Goal: Information Seeking & Learning: Learn about a topic

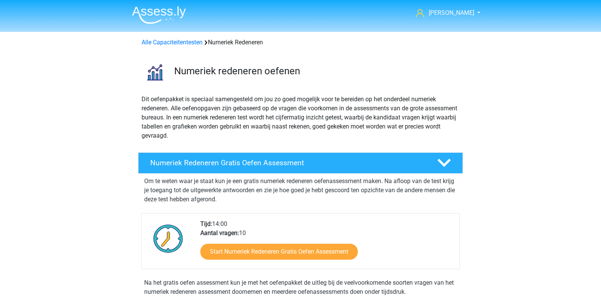
scroll to position [216, 0]
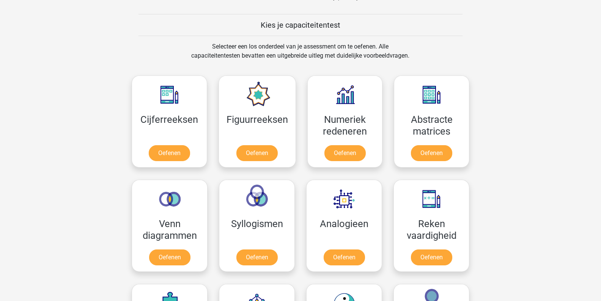
scroll to position [327, 0]
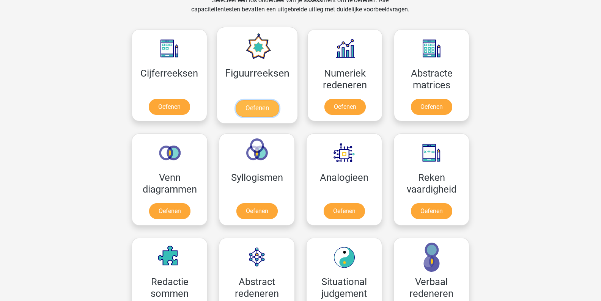
click at [242, 104] on link "Oefenen" at bounding box center [256, 108] width 43 height 17
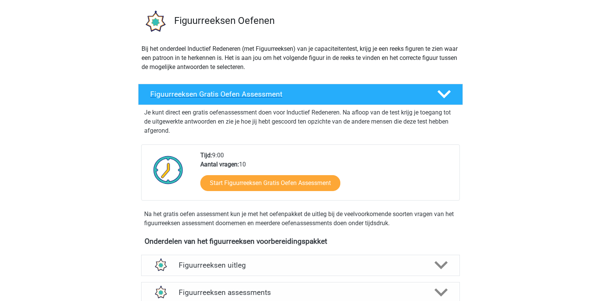
scroll to position [90, 0]
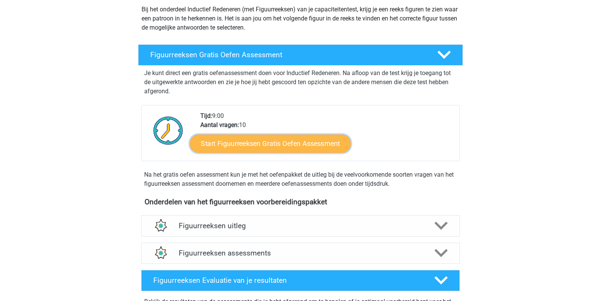
click at [300, 144] on link "Start Figuurreeksen Gratis Oefen Assessment" at bounding box center [270, 143] width 161 height 18
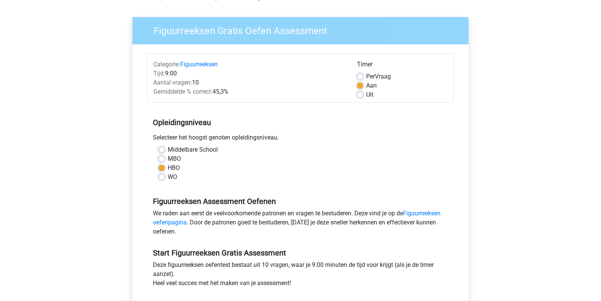
scroll to position [91, 0]
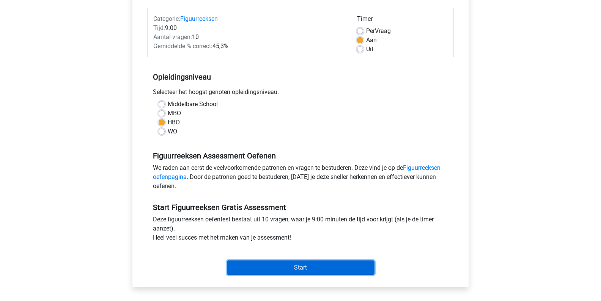
click at [257, 263] on input "Start" at bounding box center [301, 268] width 148 height 14
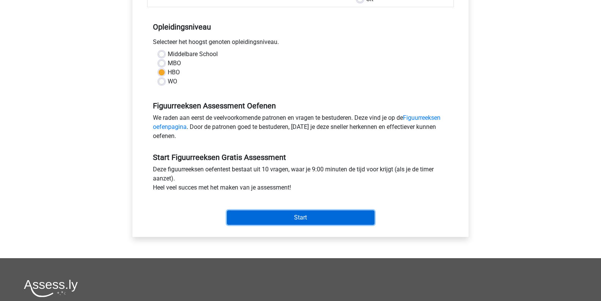
scroll to position [213, 0]
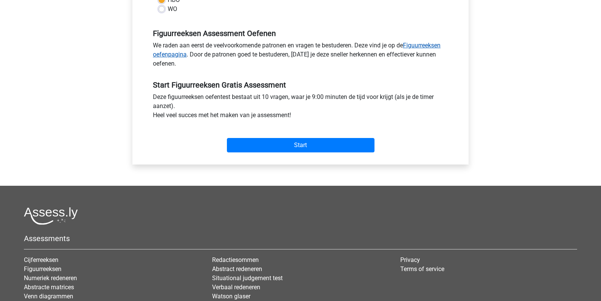
click at [166, 55] on link "Figuurreeksen oefenpagina" at bounding box center [297, 50] width 288 height 16
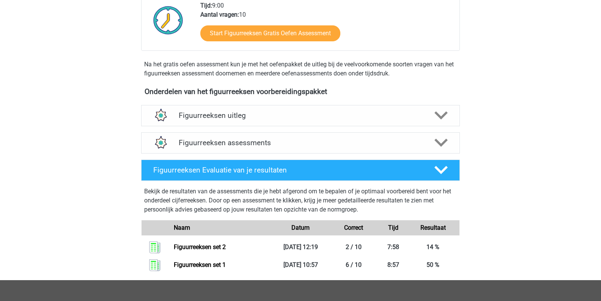
scroll to position [202, 0]
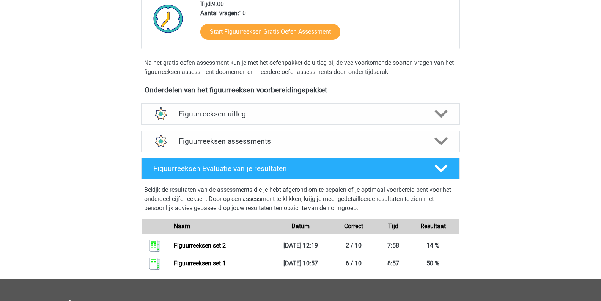
click at [206, 142] on h4 "Figuurreeksen assessments" at bounding box center [301, 141] width 244 height 9
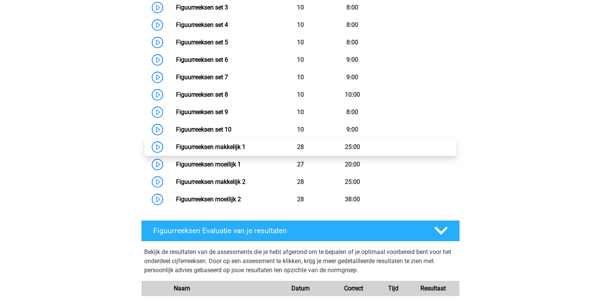
scroll to position [451, 0]
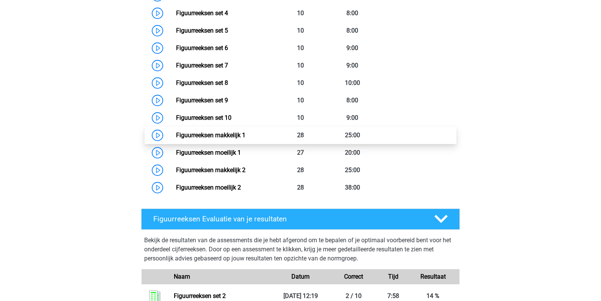
click at [224, 137] on link "Figuurreeksen makkelijk 1" at bounding box center [210, 135] width 69 height 7
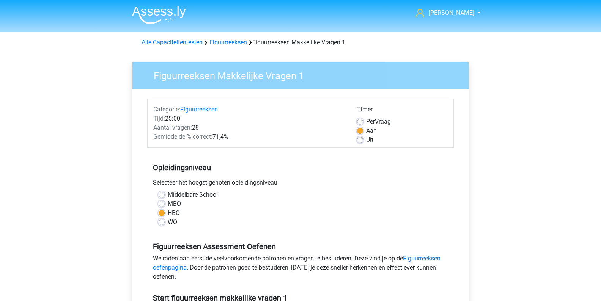
scroll to position [110, 0]
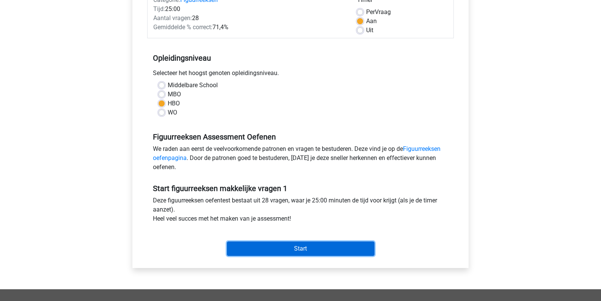
click at [328, 247] on input "Start" at bounding box center [301, 249] width 148 height 14
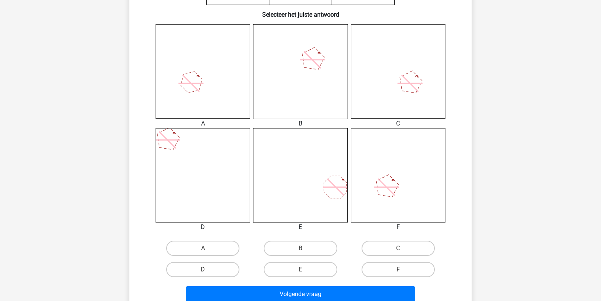
scroll to position [197, 0]
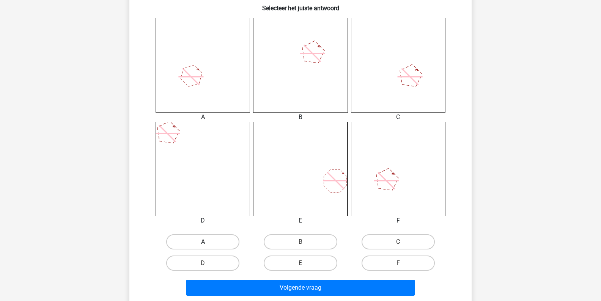
click at [211, 239] on label "A" at bounding box center [202, 242] width 73 height 15
click at [208, 242] on input "A" at bounding box center [205, 244] width 5 height 5
radio input "true"
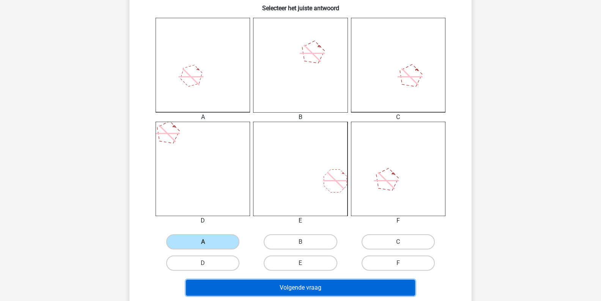
click at [244, 284] on button "Volgende vraag" at bounding box center [301, 288] width 230 height 16
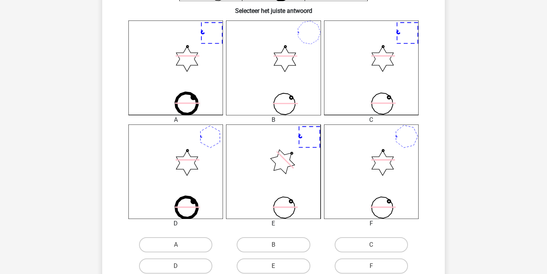
scroll to position [210, 0]
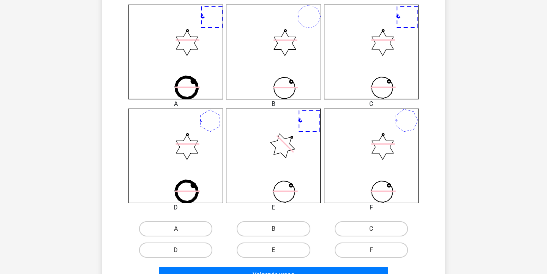
click at [372, 251] on input "F" at bounding box center [373, 252] width 5 height 5
radio input "true"
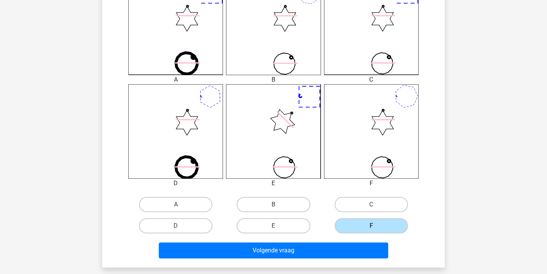
scroll to position [241, 0]
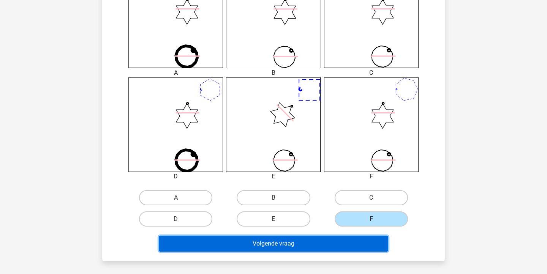
click at [365, 251] on button "Volgende vraag" at bounding box center [274, 244] width 230 height 16
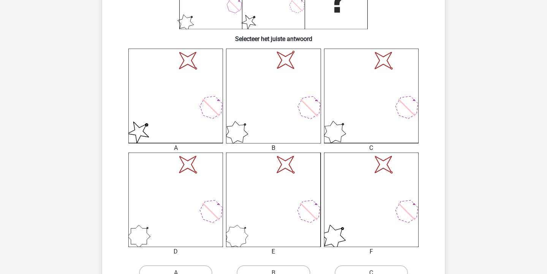
scroll to position [219, 0]
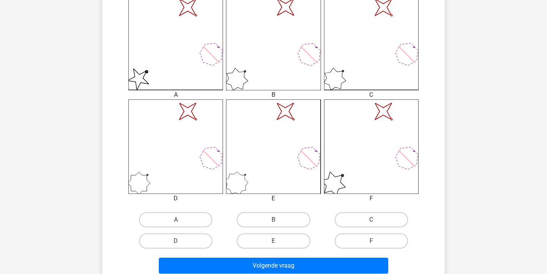
click at [178, 221] on input "A" at bounding box center [178, 222] width 5 height 5
radio input "true"
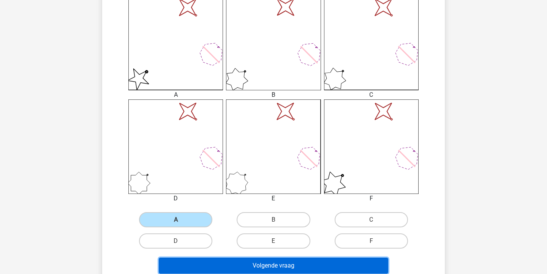
click at [218, 262] on button "Volgende vraag" at bounding box center [274, 266] width 230 height 16
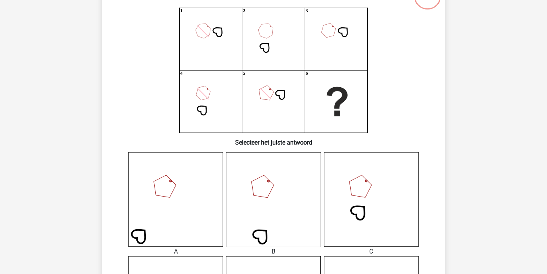
scroll to position [62, 0]
click at [264, 94] on icon "1 2 3 4 5 6" at bounding box center [273, 70] width 306 height 125
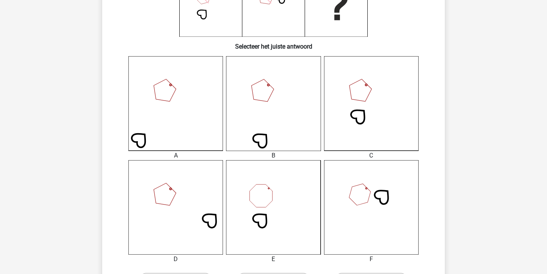
scroll to position [204, 0]
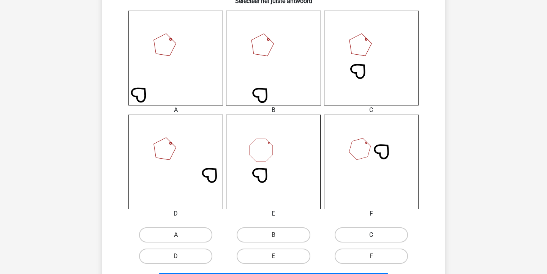
click at [347, 232] on label "C" at bounding box center [370, 234] width 73 height 15
click at [371, 235] on input "C" at bounding box center [373, 237] width 5 height 5
radio input "true"
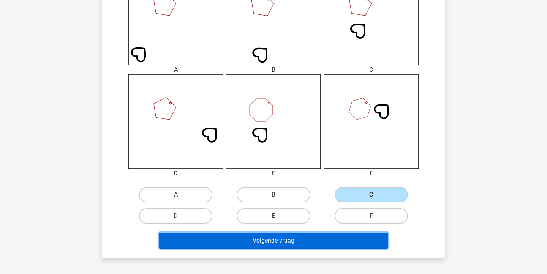
click at [344, 239] on button "Volgende vraag" at bounding box center [274, 241] width 230 height 16
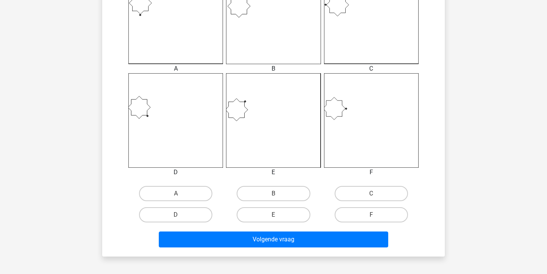
scroll to position [254, 0]
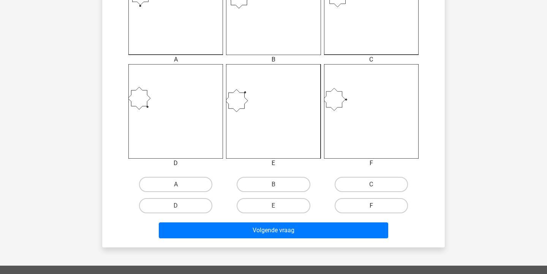
click at [354, 205] on label "F" at bounding box center [370, 205] width 73 height 15
click at [371, 206] on input "F" at bounding box center [373, 208] width 5 height 5
radio input "true"
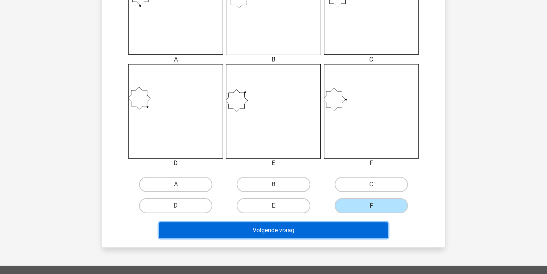
click at [343, 229] on button "Volgende vraag" at bounding box center [274, 230] width 230 height 16
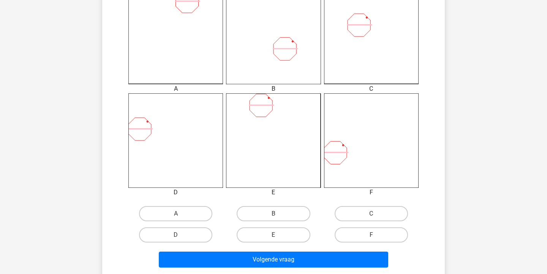
scroll to position [267, 0]
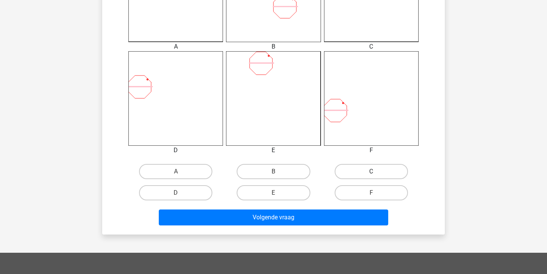
click at [350, 170] on label "C" at bounding box center [370, 171] width 73 height 15
click at [371, 172] on input "C" at bounding box center [373, 174] width 5 height 5
radio input "true"
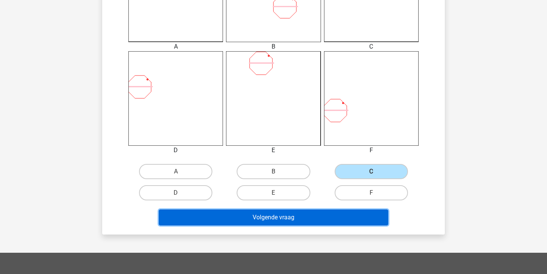
click at [316, 218] on button "Volgende vraag" at bounding box center [274, 218] width 230 height 16
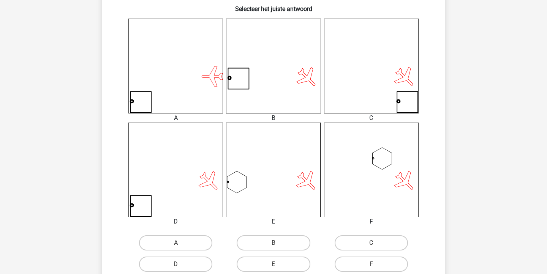
scroll to position [218, 0]
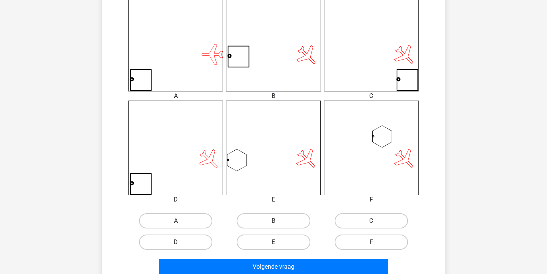
click at [186, 240] on label "D" at bounding box center [175, 242] width 73 height 15
click at [181, 242] on input "D" at bounding box center [178, 244] width 5 height 5
radio input "true"
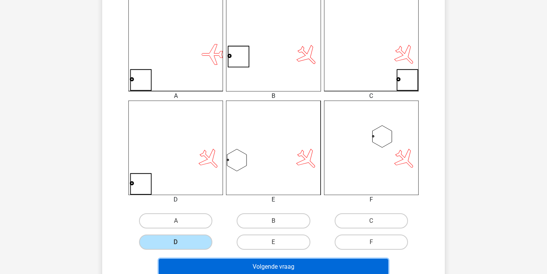
click at [205, 263] on button "Volgende vraag" at bounding box center [274, 267] width 230 height 16
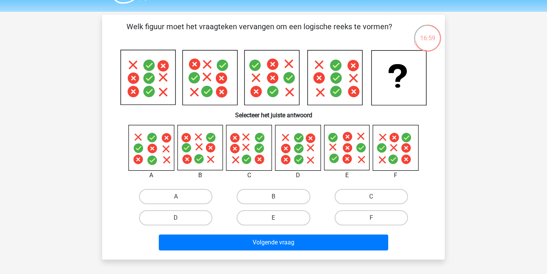
scroll to position [21, 0]
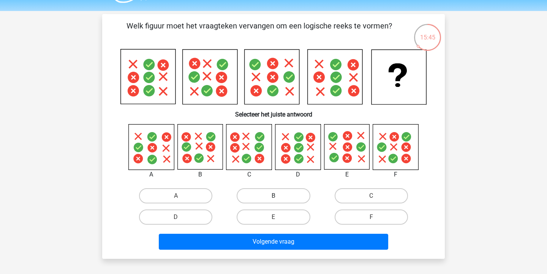
click at [251, 194] on label "B" at bounding box center [272, 195] width 73 height 15
click at [273, 196] on input "B" at bounding box center [275, 198] width 5 height 5
radio input "true"
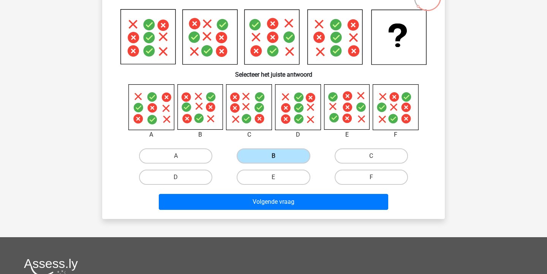
scroll to position [60, 0]
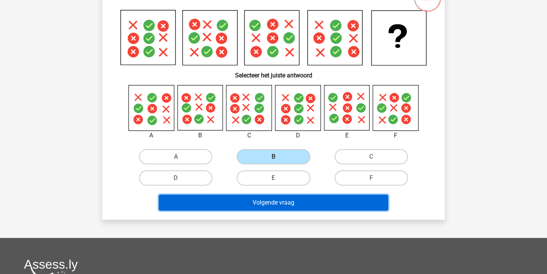
click at [249, 203] on button "Volgende vraag" at bounding box center [274, 203] width 230 height 16
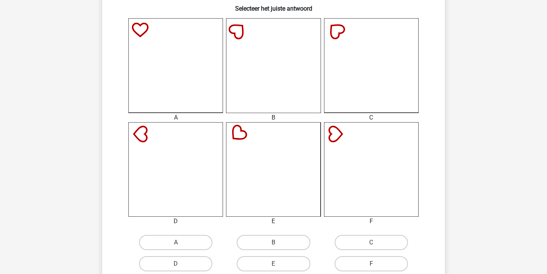
scroll to position [200, 0]
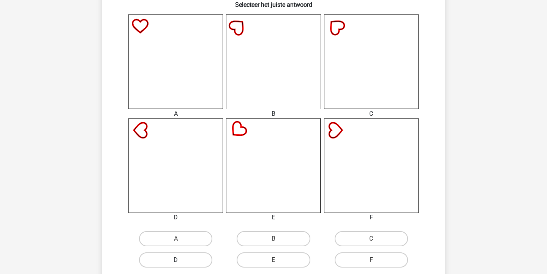
click at [193, 263] on label "D" at bounding box center [175, 259] width 73 height 15
click at [181, 263] on input "D" at bounding box center [178, 262] width 5 height 5
radio input "true"
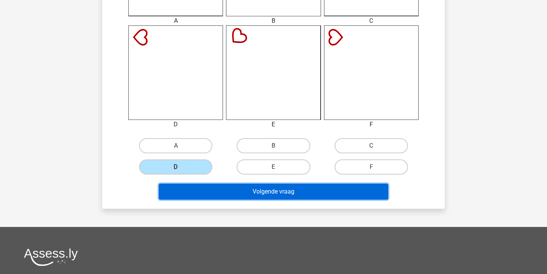
click at [246, 195] on button "Volgende vraag" at bounding box center [274, 192] width 230 height 16
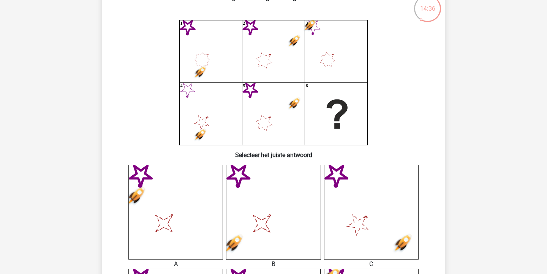
scroll to position [50, 0]
click at [258, 128] on icon "1 2 3 4 5 6" at bounding box center [273, 82] width 306 height 125
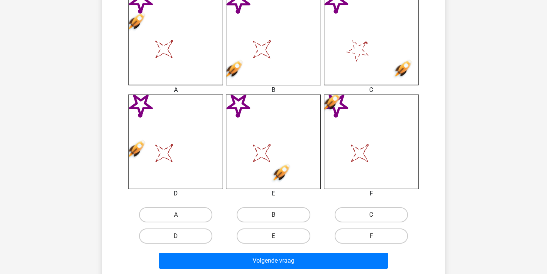
scroll to position [249, 0]
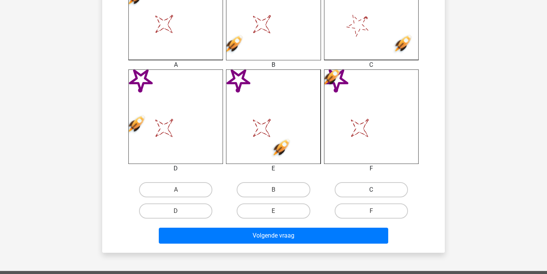
click at [336, 189] on label "C" at bounding box center [370, 189] width 73 height 15
click at [371, 190] on input "C" at bounding box center [373, 192] width 5 height 5
radio input "true"
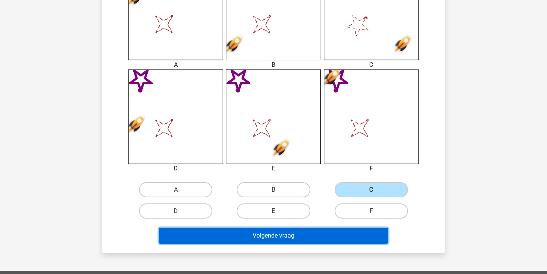
click at [305, 237] on button "Volgende vraag" at bounding box center [274, 236] width 230 height 16
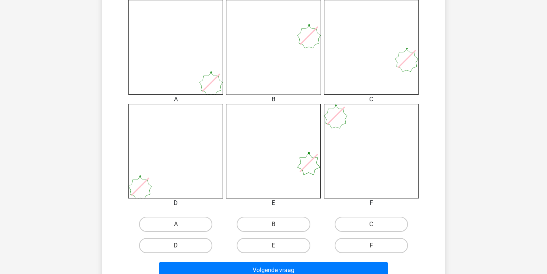
scroll to position [220, 0]
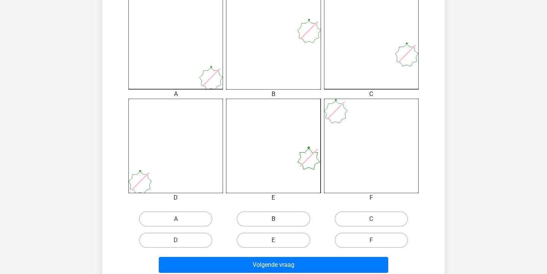
click at [287, 216] on label "B" at bounding box center [272, 218] width 73 height 15
click at [278, 219] on input "B" at bounding box center [275, 221] width 5 height 5
radio input "true"
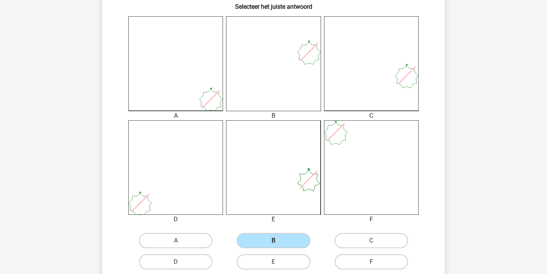
scroll to position [254, 0]
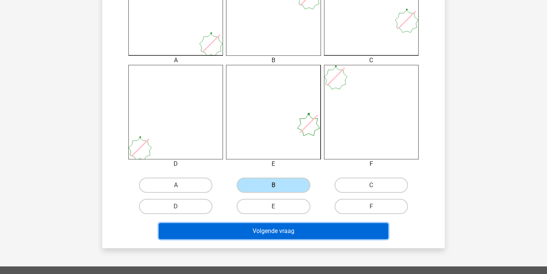
click at [287, 229] on button "Volgende vraag" at bounding box center [274, 231] width 230 height 16
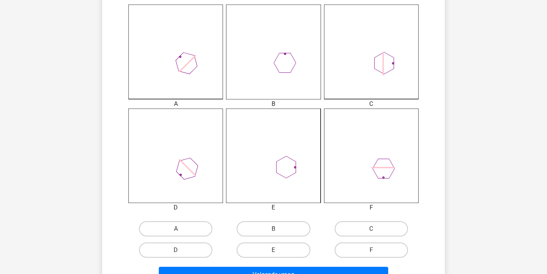
scroll to position [227, 0]
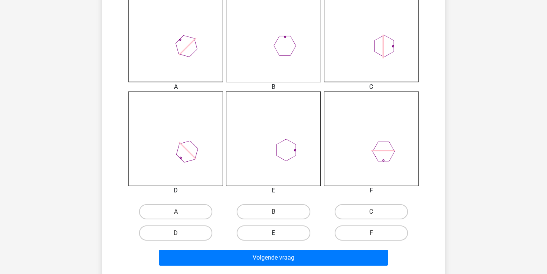
click at [264, 231] on label "E" at bounding box center [272, 232] width 73 height 15
click at [273, 233] on input "E" at bounding box center [275, 235] width 5 height 5
radio input "true"
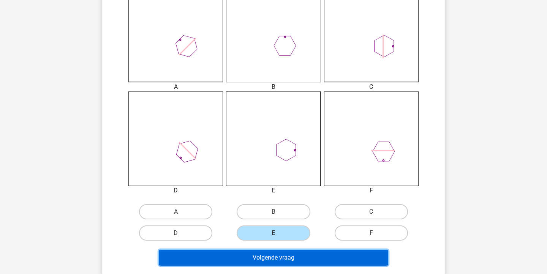
click at [271, 254] on button "Volgende vraag" at bounding box center [274, 258] width 230 height 16
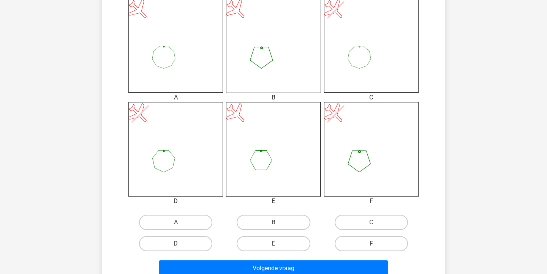
scroll to position [222, 0]
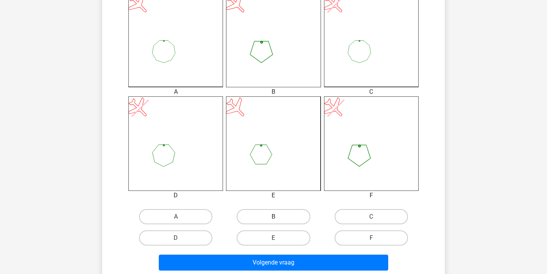
click at [267, 216] on label "B" at bounding box center [272, 216] width 73 height 15
click at [273, 217] on input "B" at bounding box center [275, 219] width 5 height 5
radio input "true"
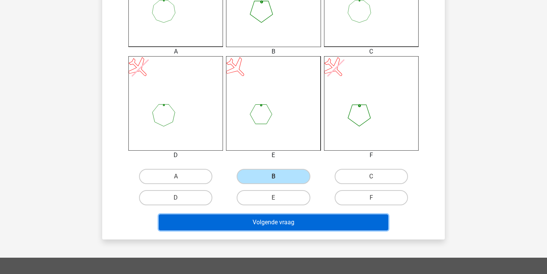
click at [266, 224] on button "Volgende vraag" at bounding box center [274, 222] width 230 height 16
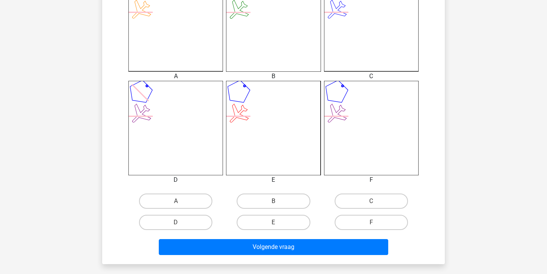
scroll to position [262, 0]
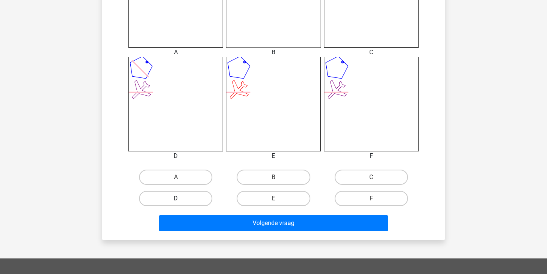
click at [205, 195] on label "D" at bounding box center [175, 198] width 73 height 15
click at [181, 199] on input "D" at bounding box center [178, 201] width 5 height 5
radio input "true"
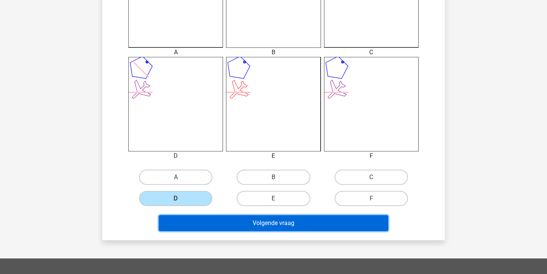
click at [220, 227] on button "Volgende vraag" at bounding box center [274, 223] width 230 height 16
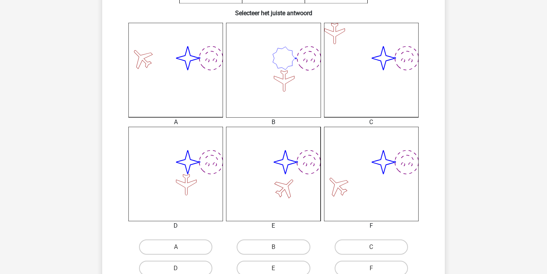
scroll to position [252, 0]
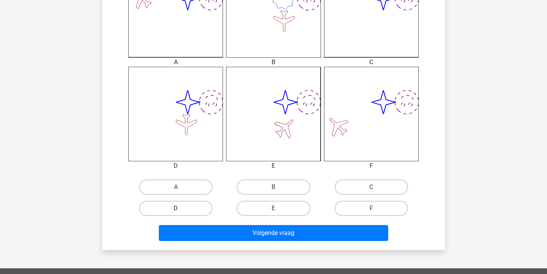
click at [205, 214] on label "D" at bounding box center [175, 208] width 73 height 15
click at [181, 213] on input "D" at bounding box center [178, 210] width 5 height 5
radio input "true"
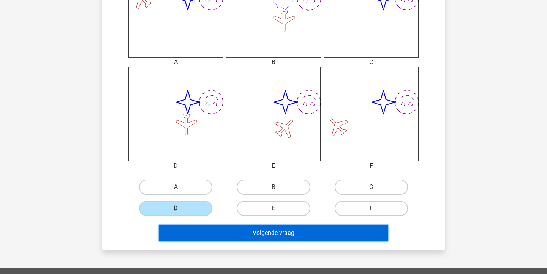
click at [216, 233] on button "Volgende vraag" at bounding box center [274, 233] width 230 height 16
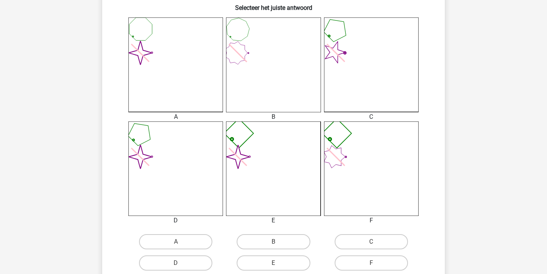
scroll to position [201, 0]
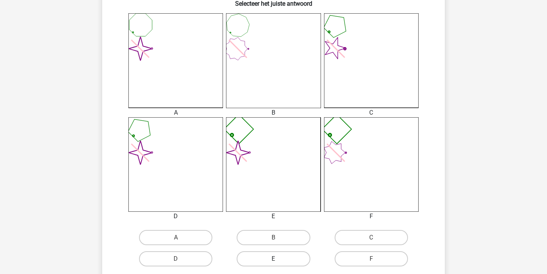
click at [267, 261] on label "E" at bounding box center [272, 258] width 73 height 15
click at [273, 261] on input "E" at bounding box center [275, 261] width 5 height 5
radio input "true"
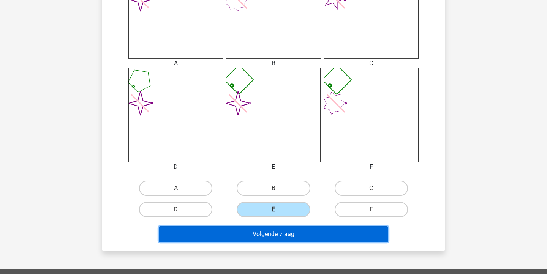
click at [285, 238] on button "Volgende vraag" at bounding box center [274, 234] width 230 height 16
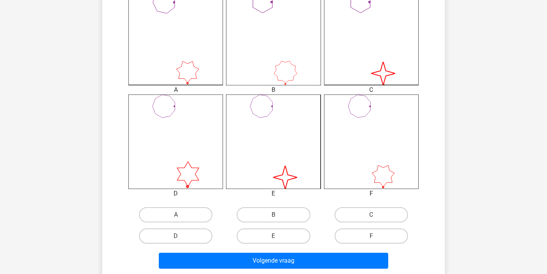
scroll to position [230, 0]
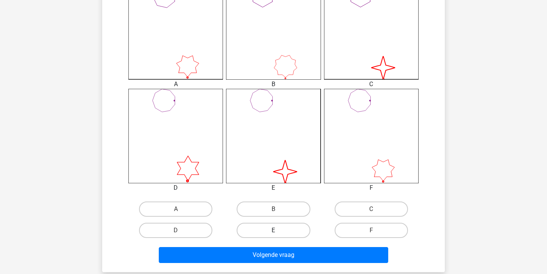
click at [285, 226] on label "E" at bounding box center [272, 230] width 73 height 15
click at [278, 230] on input "E" at bounding box center [275, 232] width 5 height 5
radio input "true"
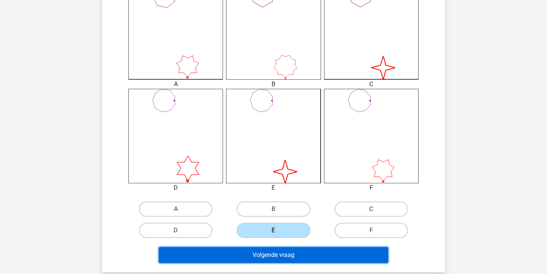
click at [284, 253] on button "Volgende vraag" at bounding box center [274, 255] width 230 height 16
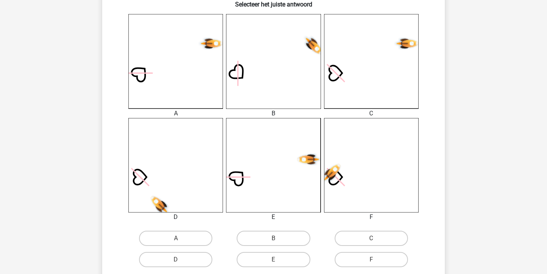
scroll to position [235, 0]
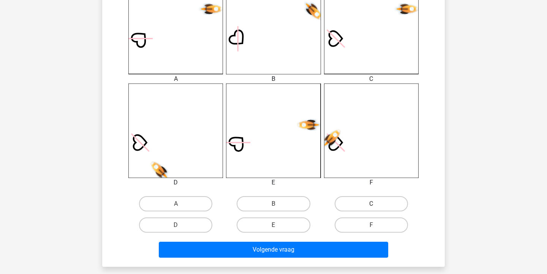
click at [364, 198] on label "C" at bounding box center [370, 203] width 73 height 15
click at [371, 204] on input "C" at bounding box center [373, 206] width 5 height 5
radio input "true"
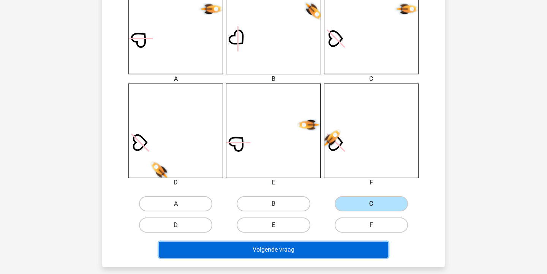
click at [301, 252] on button "Volgende vraag" at bounding box center [274, 250] width 230 height 16
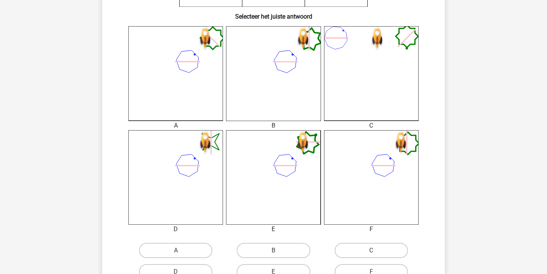
scroll to position [236, 0]
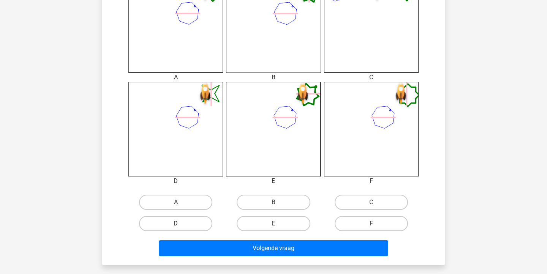
click at [190, 227] on label "D" at bounding box center [175, 223] width 73 height 15
click at [181, 227] on input "D" at bounding box center [178, 226] width 5 height 5
radio input "true"
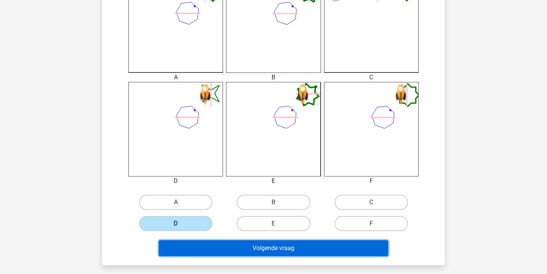
click at [200, 250] on button "Volgende vraag" at bounding box center [274, 248] width 230 height 16
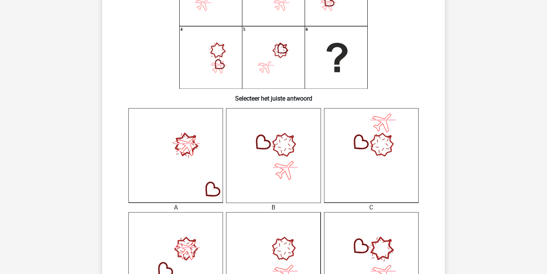
scroll to position [118, 0]
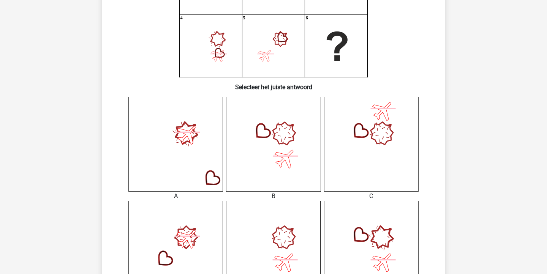
click at [371, 131] on icon at bounding box center [382, 134] width 32 height 32
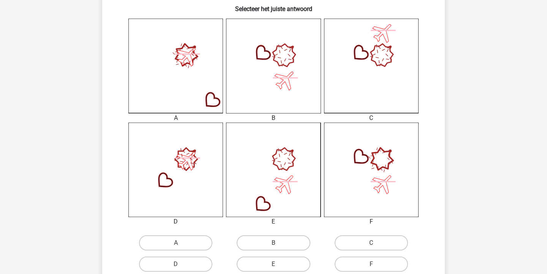
scroll to position [226, 0]
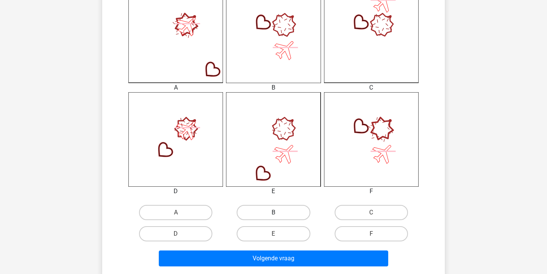
click at [268, 211] on label "B" at bounding box center [272, 212] width 73 height 15
click at [273, 213] on input "B" at bounding box center [275, 215] width 5 height 5
radio input "true"
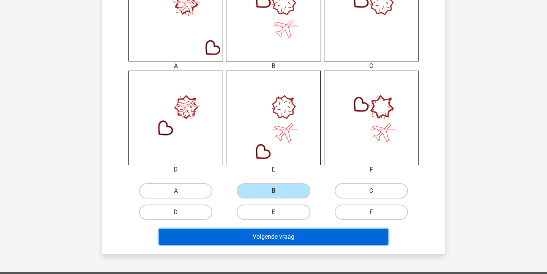
click at [263, 239] on button "Volgende vraag" at bounding box center [274, 237] width 230 height 16
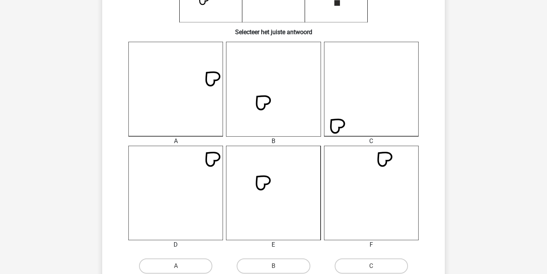
scroll to position [182, 0]
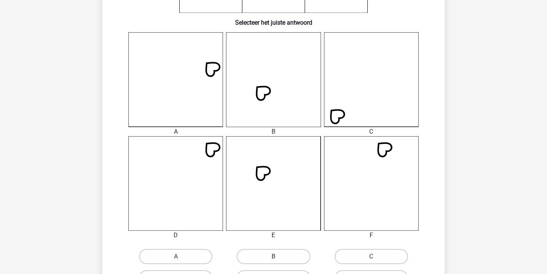
click at [271, 253] on label "B" at bounding box center [272, 256] width 73 height 15
click at [273, 257] on input "B" at bounding box center [275, 259] width 5 height 5
radio input "true"
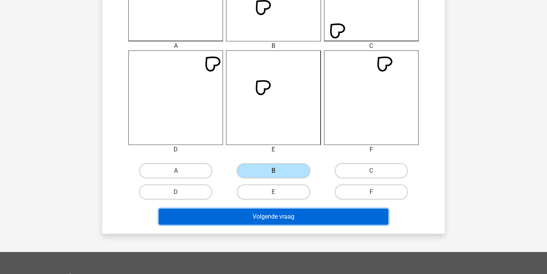
click at [317, 220] on button "Volgende vraag" at bounding box center [274, 217] width 230 height 16
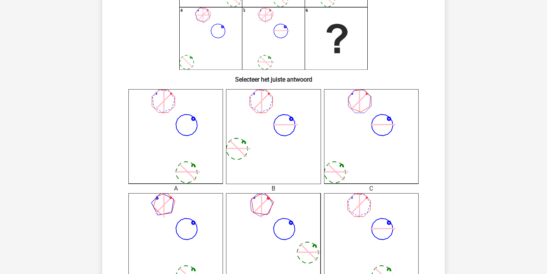
scroll to position [222, 0]
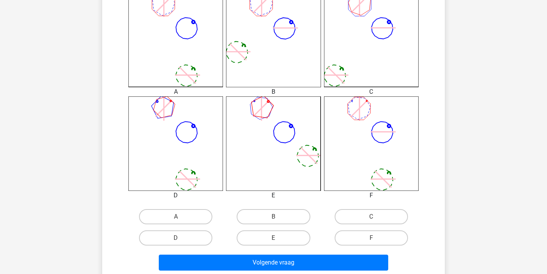
click at [372, 240] on input "F" at bounding box center [373, 240] width 5 height 5
radio input "true"
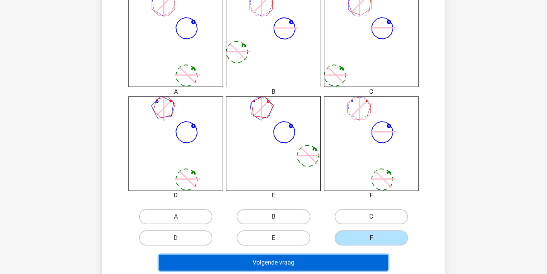
click at [359, 261] on button "Volgende vraag" at bounding box center [274, 263] width 230 height 16
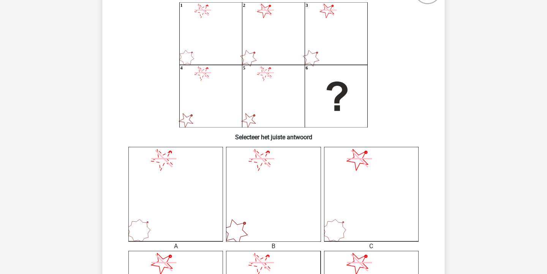
scroll to position [65, 0]
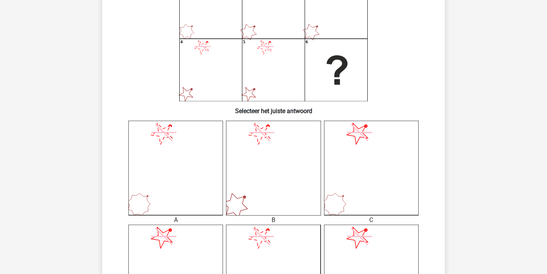
scroll to position [181, 0]
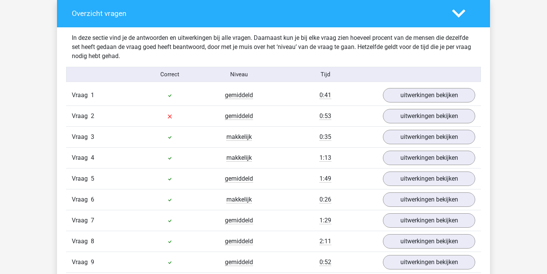
scroll to position [427, 0]
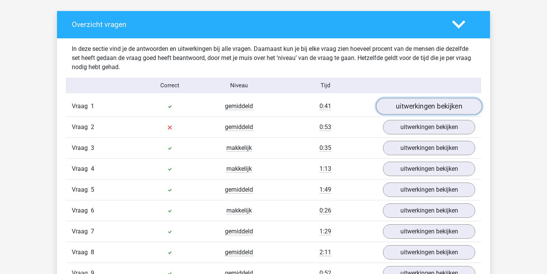
click at [439, 111] on link "uitwerkingen bekijken" at bounding box center [429, 106] width 106 height 17
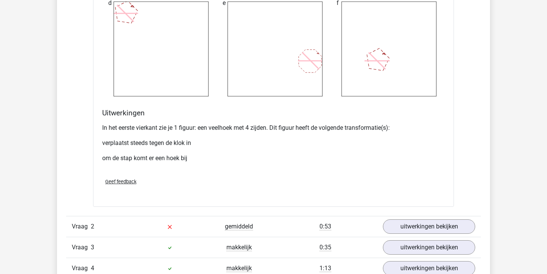
scroll to position [872, 0]
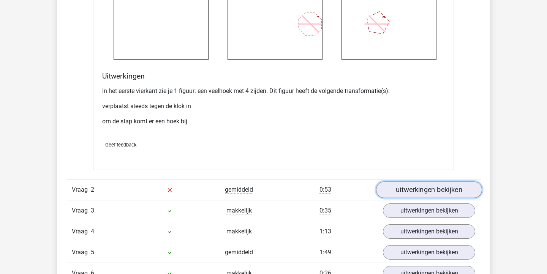
click at [438, 185] on link "uitwerkingen bekijken" at bounding box center [429, 190] width 106 height 17
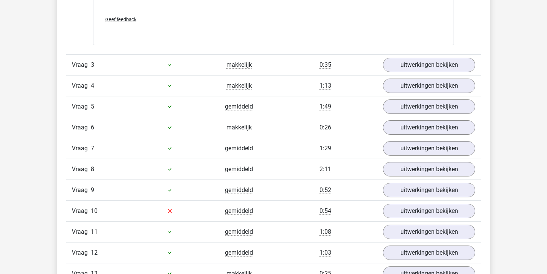
scroll to position [1631, 0]
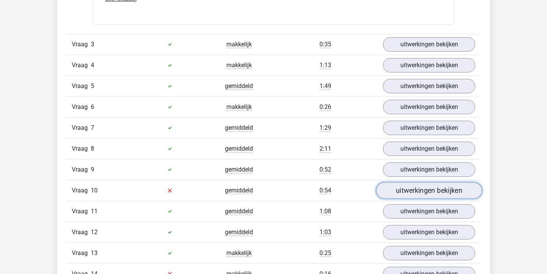
click at [438, 187] on link "uitwerkingen bekijken" at bounding box center [429, 190] width 106 height 17
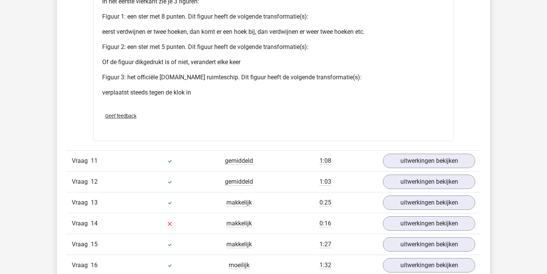
scroll to position [2325, 0]
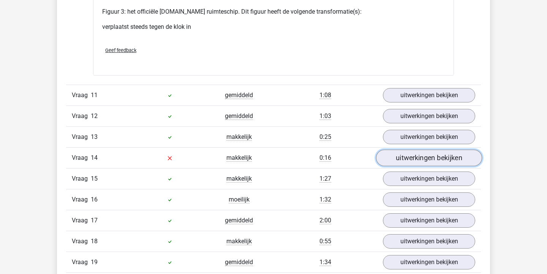
click at [415, 156] on link "uitwerkingen bekijken" at bounding box center [429, 158] width 106 height 17
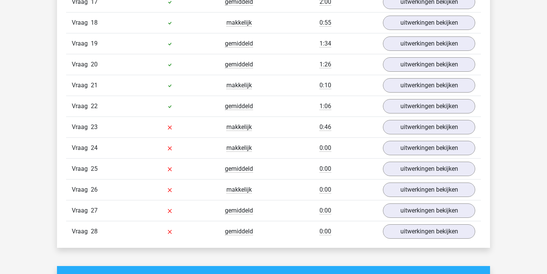
scroll to position [3099, 0]
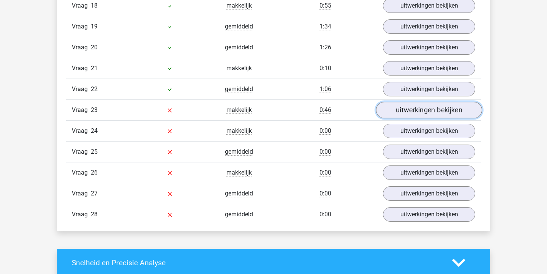
click at [405, 108] on link "uitwerkingen bekijken" at bounding box center [429, 110] width 106 height 17
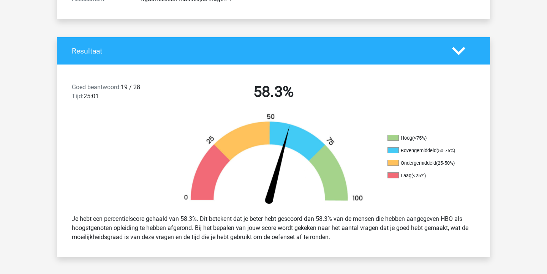
scroll to position [289, 0]
